Goal: Task Accomplishment & Management: Manage account settings

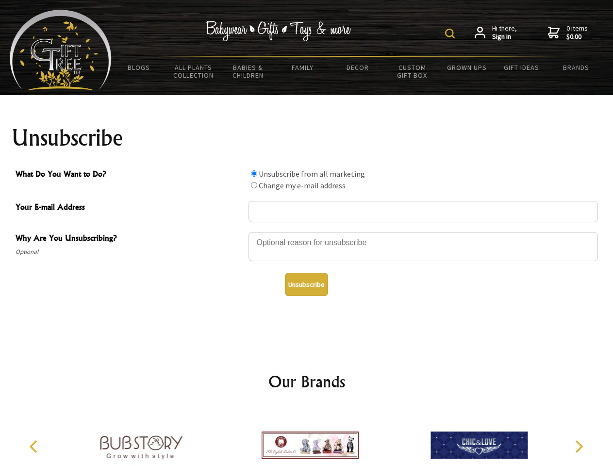
click at [451, 33] on img at bounding box center [450, 34] width 10 height 10
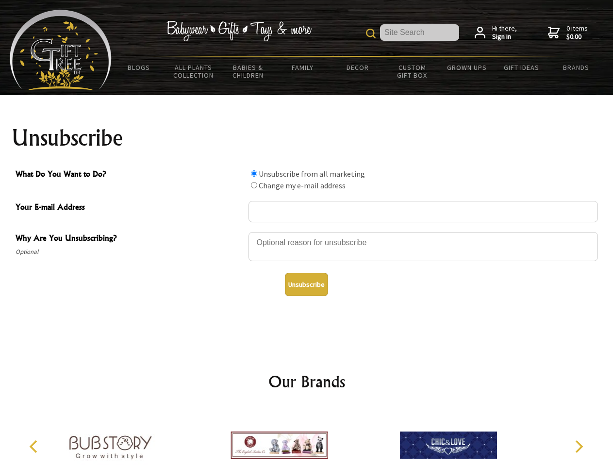
click at [307, 232] on div at bounding box center [422, 248] width 349 height 34
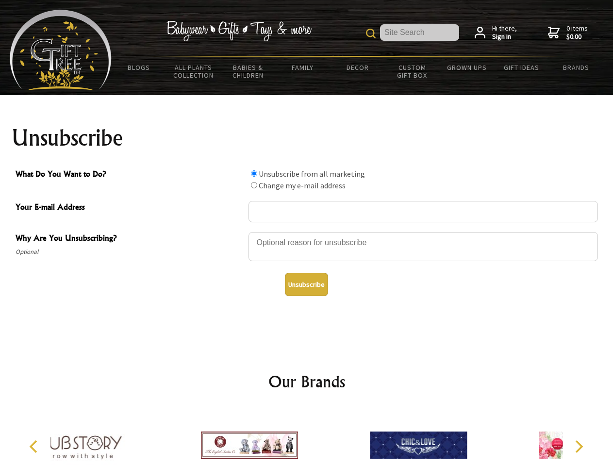
click at [254, 173] on input "What Do You Want to Do?" at bounding box center [254, 173] width 6 height 6
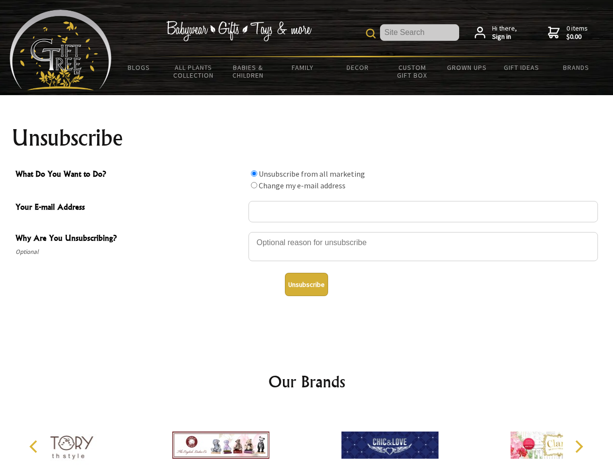
click at [254, 185] on input "What Do You Want to Do?" at bounding box center [254, 185] width 6 height 6
radio input "true"
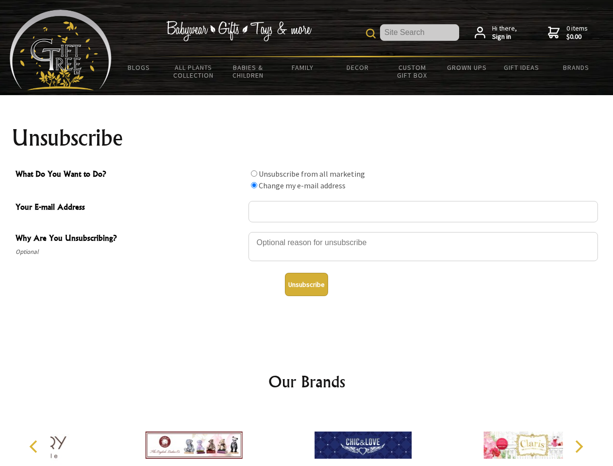
click at [306, 284] on button "Unsubscribe" at bounding box center [306, 284] width 43 height 23
click at [35, 447] on icon "Previous" at bounding box center [34, 446] width 13 height 13
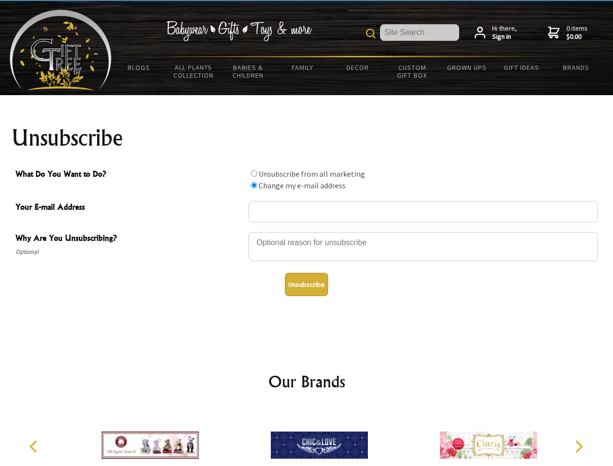
click at [579, 447] on icon "Next" at bounding box center [578, 446] width 13 height 13
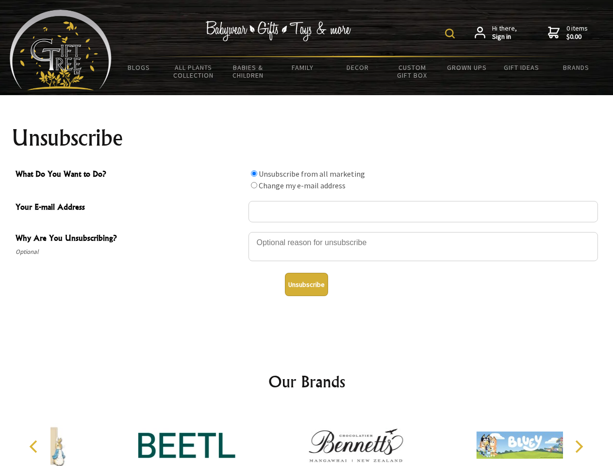
click at [451, 33] on img at bounding box center [450, 34] width 10 height 10
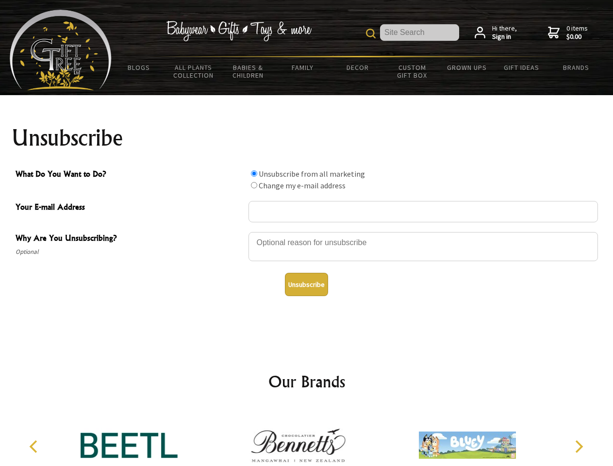
click at [307, 232] on div at bounding box center [422, 248] width 349 height 34
click at [254, 173] on input "What Do You Want to Do?" at bounding box center [254, 173] width 6 height 6
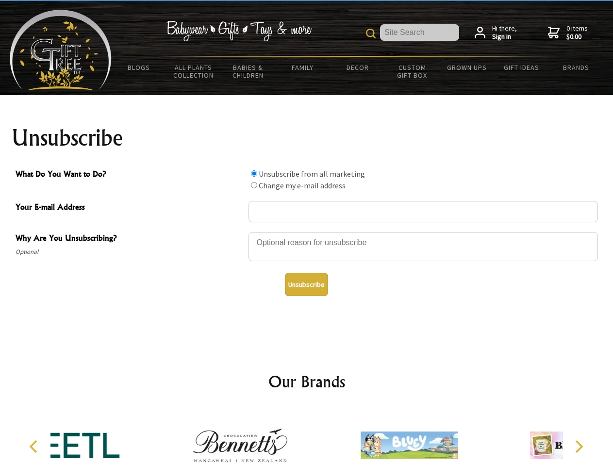
click at [254, 185] on input "What Do You Want to Do?" at bounding box center [254, 185] width 6 height 6
radio input "true"
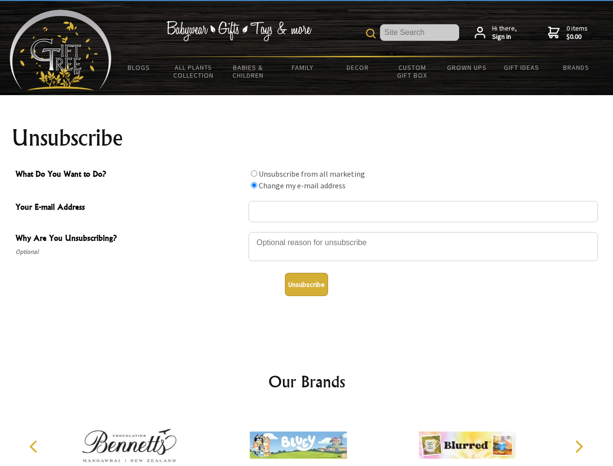
click at [306, 284] on button "Unsubscribe" at bounding box center [306, 284] width 43 height 23
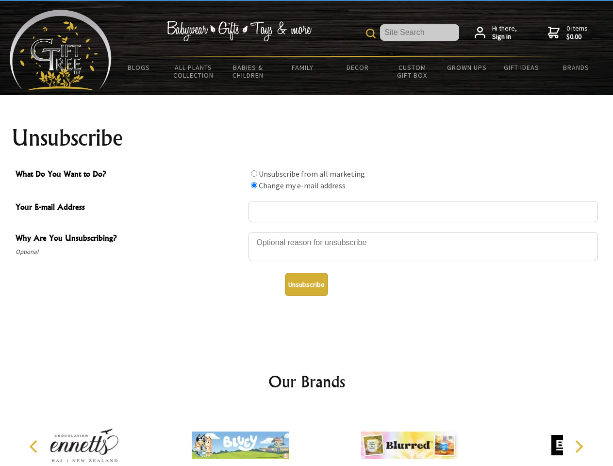
click at [325, 437] on div at bounding box center [409, 447] width 169 height 76
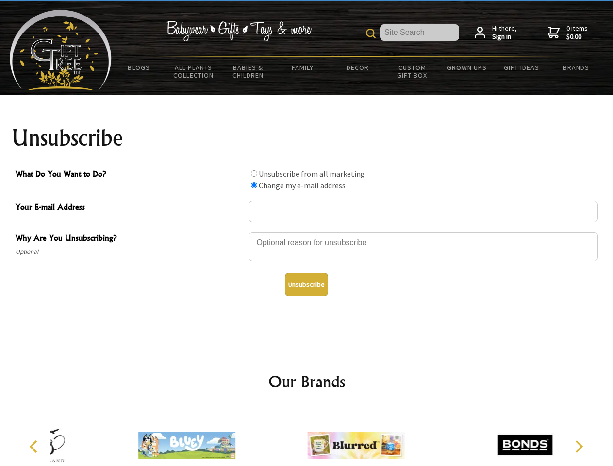
click at [35, 447] on icon "Previous" at bounding box center [34, 446] width 13 height 13
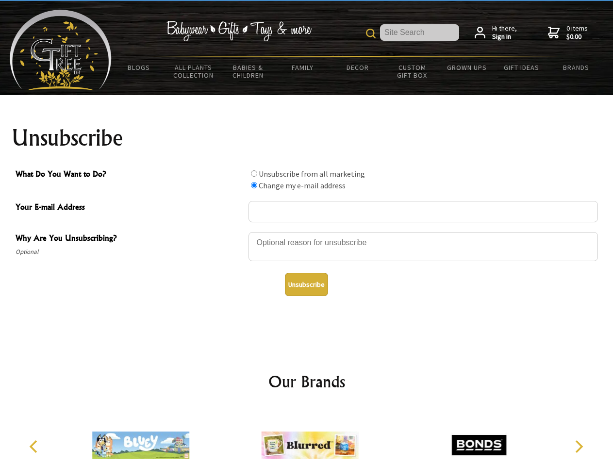
click at [579, 447] on icon "Next" at bounding box center [578, 446] width 13 height 13
